Goal: Use online tool/utility: Use online tool/utility

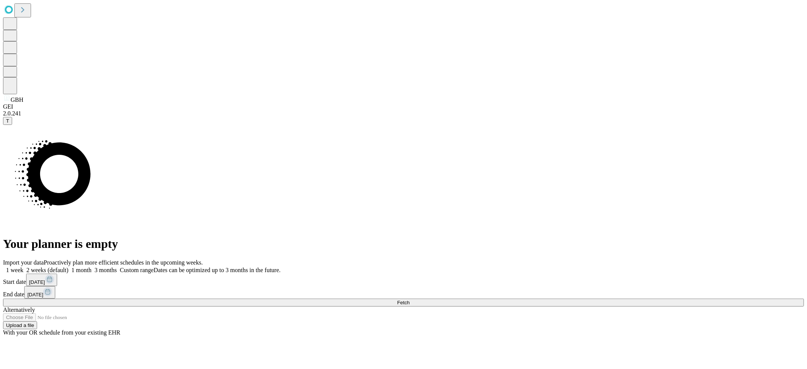
click at [633, 299] on button "Fetch" at bounding box center [403, 303] width 801 height 8
click at [410, 300] on span "Fetch" at bounding box center [403, 303] width 12 height 6
